Goal: Entertainment & Leisure: Consume media (video, audio)

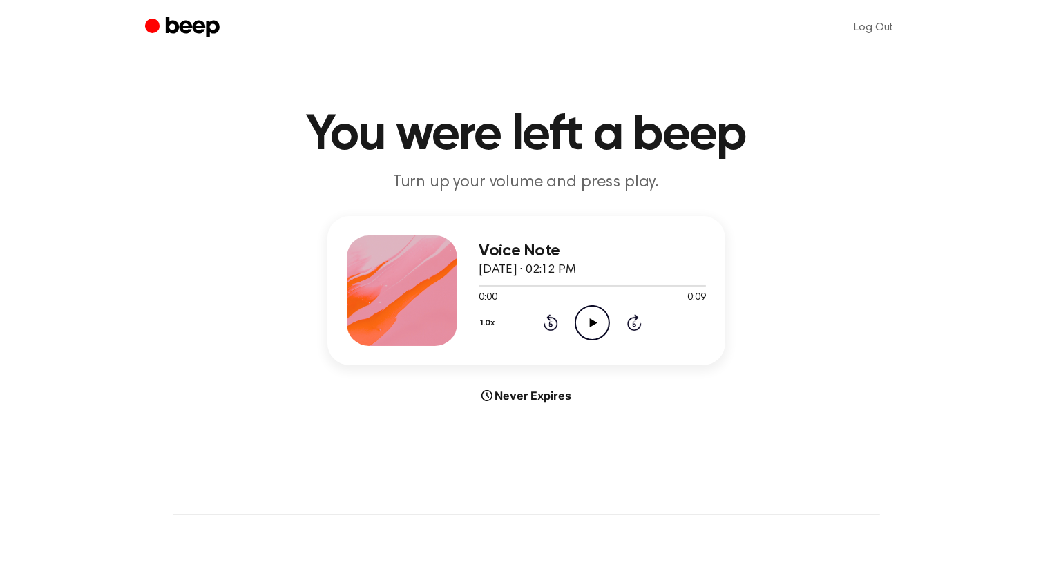
click at [598, 329] on icon "Play Audio" at bounding box center [592, 322] width 35 height 35
click at [599, 332] on icon "Play Audio" at bounding box center [592, 322] width 35 height 35
click at [599, 311] on icon "Play Audio" at bounding box center [592, 322] width 35 height 35
